Goal: Use online tool/utility

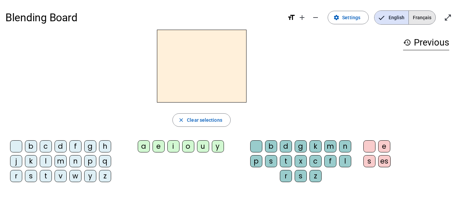
click at [422, 22] on span "Français" at bounding box center [421, 17] width 27 height 13
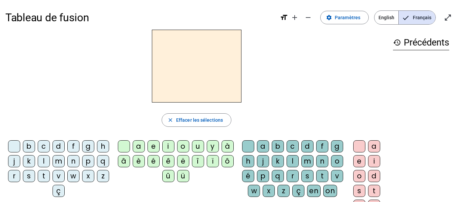
click at [35, 171] on div "s" at bounding box center [29, 176] width 12 height 12
click at [139, 148] on div "a" at bounding box center [139, 146] width 12 height 12
click at [298, 157] on div "l" at bounding box center [292, 161] width 12 height 12
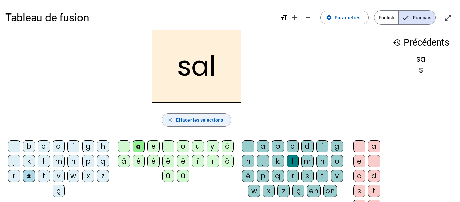
click at [212, 120] on span "Effacer les sélections" at bounding box center [199, 120] width 47 height 8
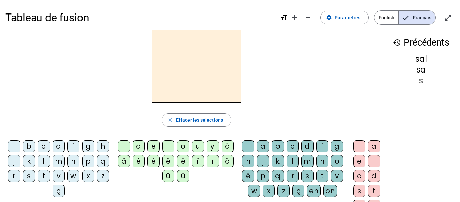
click at [50, 164] on div "l" at bounding box center [44, 161] width 12 height 12
click at [137, 149] on div "a" at bounding box center [139, 146] width 12 height 12
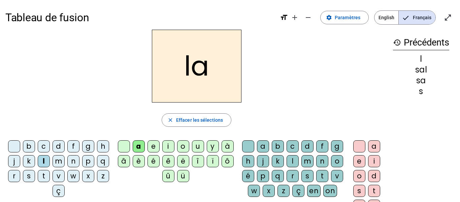
click at [298, 147] on div "c" at bounding box center [292, 146] width 12 height 12
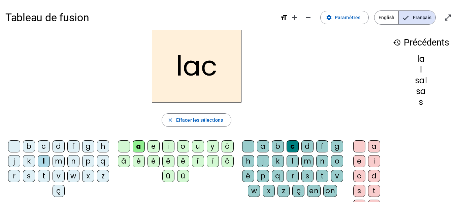
click at [50, 173] on div "t" at bounding box center [44, 176] width 12 height 12
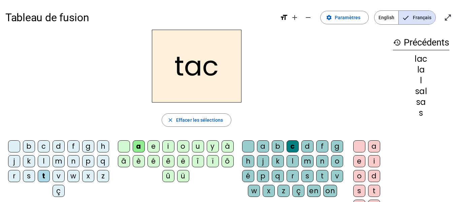
click at [298, 143] on div "c" at bounding box center [292, 146] width 12 height 12
click at [254, 149] on div at bounding box center [248, 146] width 12 height 12
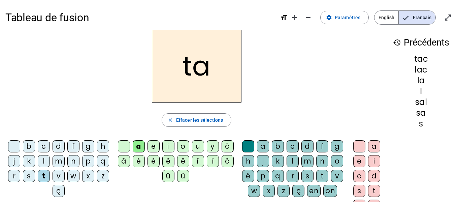
click at [154, 143] on div "e" at bounding box center [153, 146] width 12 height 12
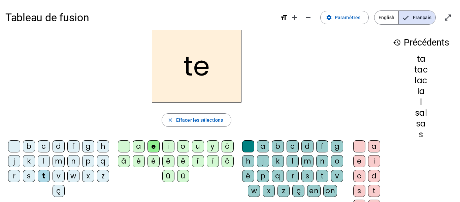
click at [200, 144] on div "u" at bounding box center [198, 146] width 12 height 12
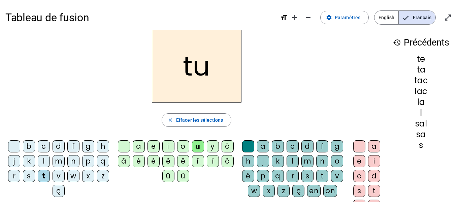
click at [65, 149] on div "d" at bounding box center [58, 146] width 12 height 12
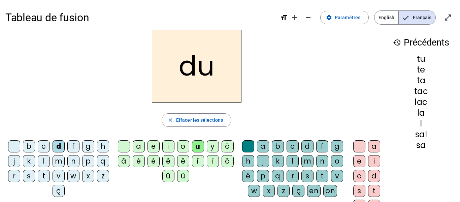
click at [298, 149] on div "c" at bounding box center [292, 146] width 12 height 12
